Goal: Find specific page/section: Find specific page/section

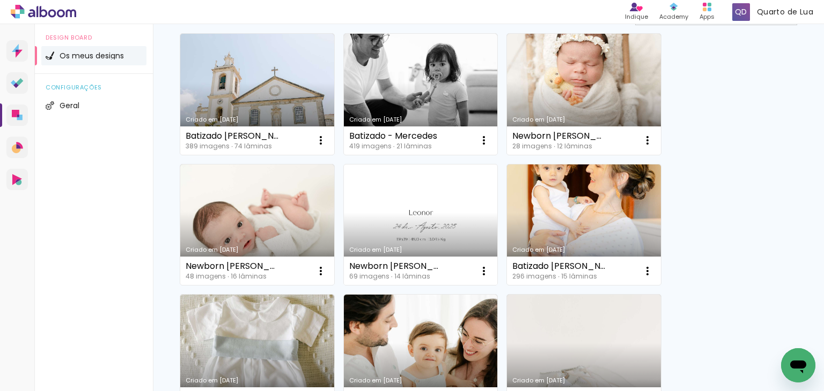
scroll to position [54, 0]
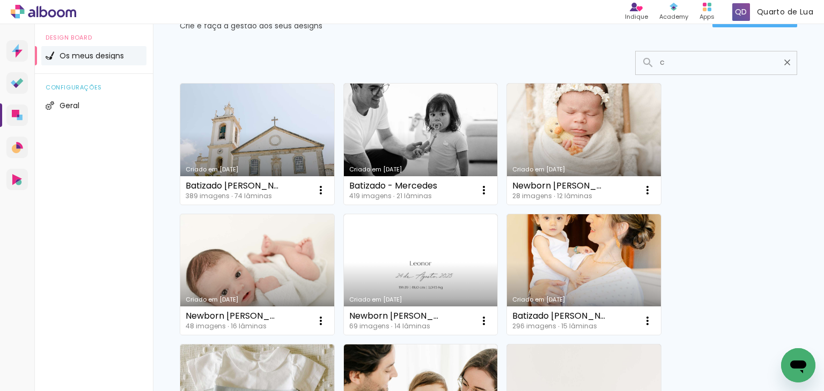
type input "c"
type paper-input "c"
click at [260, 288] on link "Criado em [DATE]" at bounding box center [257, 275] width 154 height 121
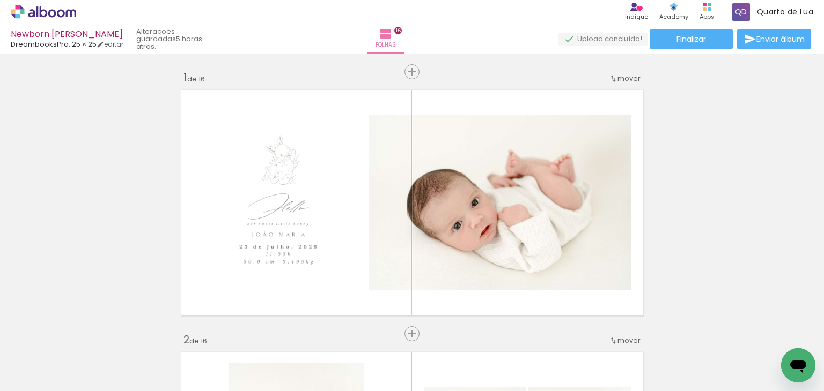
click at [40, 11] on icon at bounding box center [44, 11] width 8 height 11
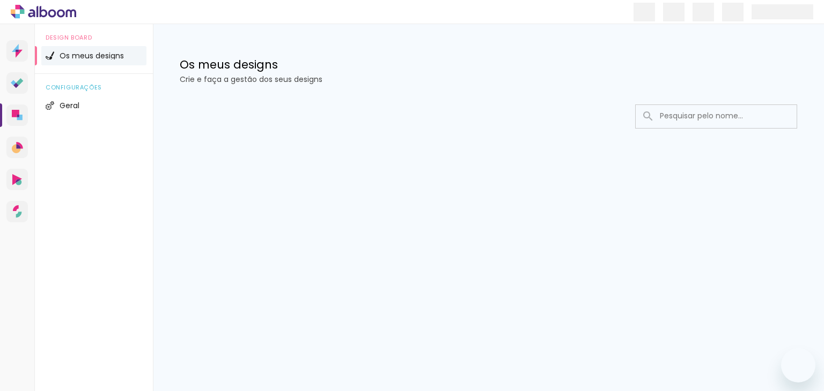
click at [669, 106] on input at bounding box center [730, 116] width 153 height 22
type input "helena corte"
type paper-input "helena corte"
